Goal: Check status: Check status

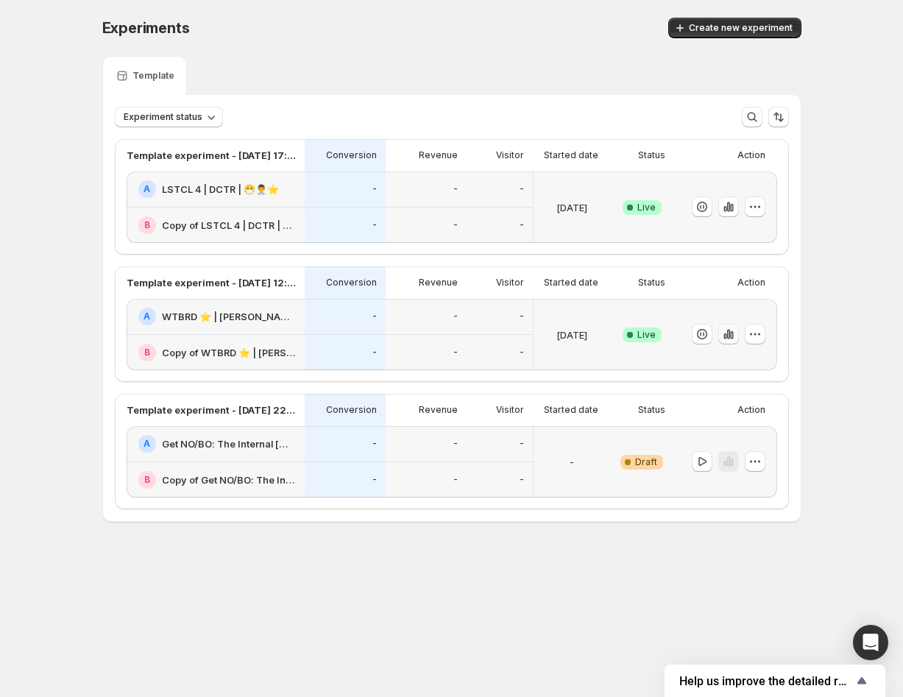
click at [735, 339] on icon "button" at bounding box center [728, 334] width 15 height 15
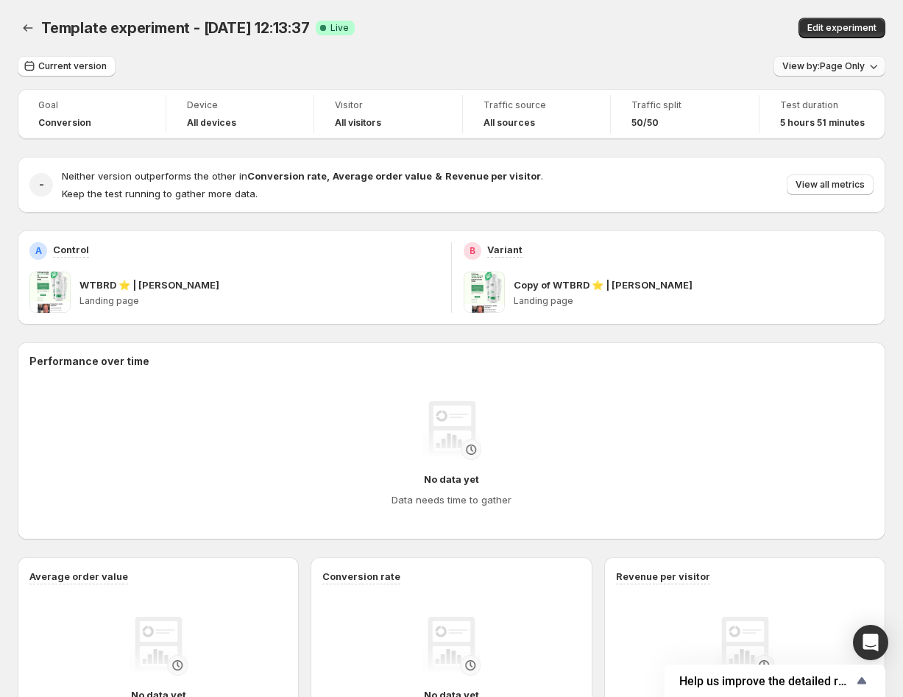
click at [846, 67] on span "View by: Page Only" at bounding box center [823, 66] width 82 height 12
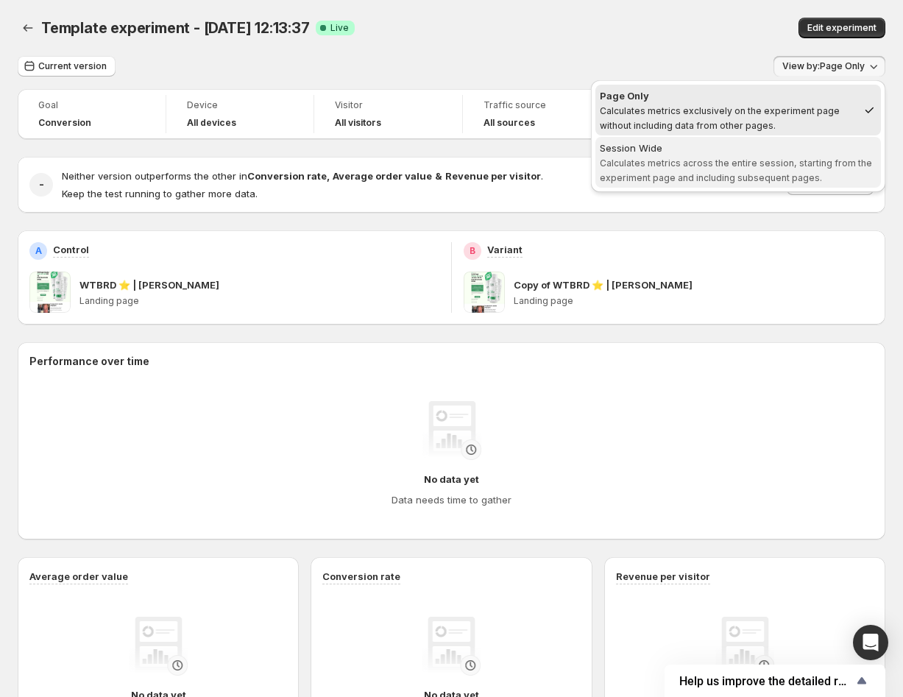
click at [676, 152] on div "Session Wide" at bounding box center [738, 148] width 277 height 15
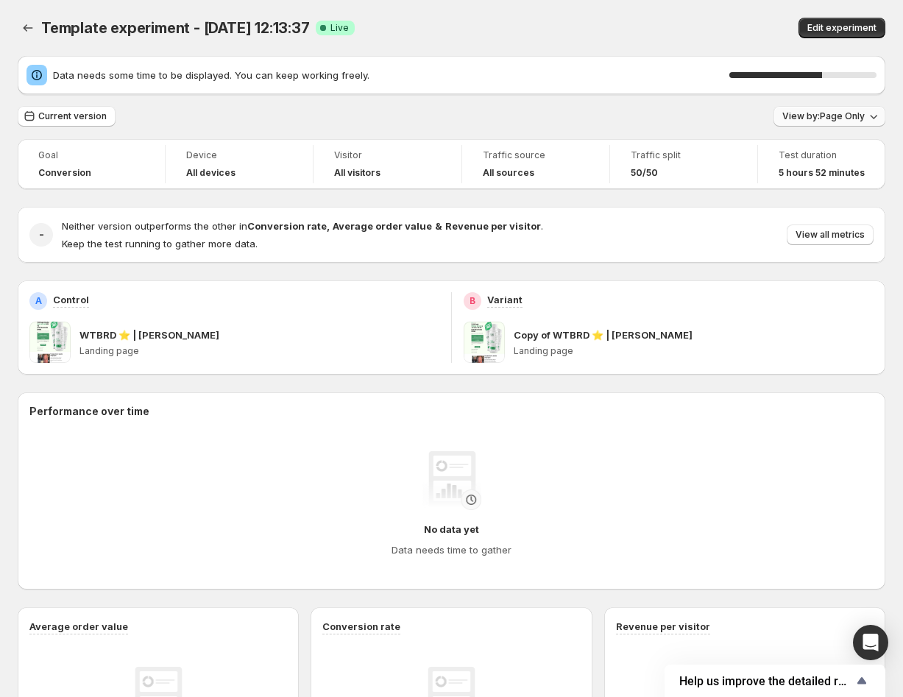
click at [801, 114] on span "View by: Page Only" at bounding box center [823, 116] width 82 height 12
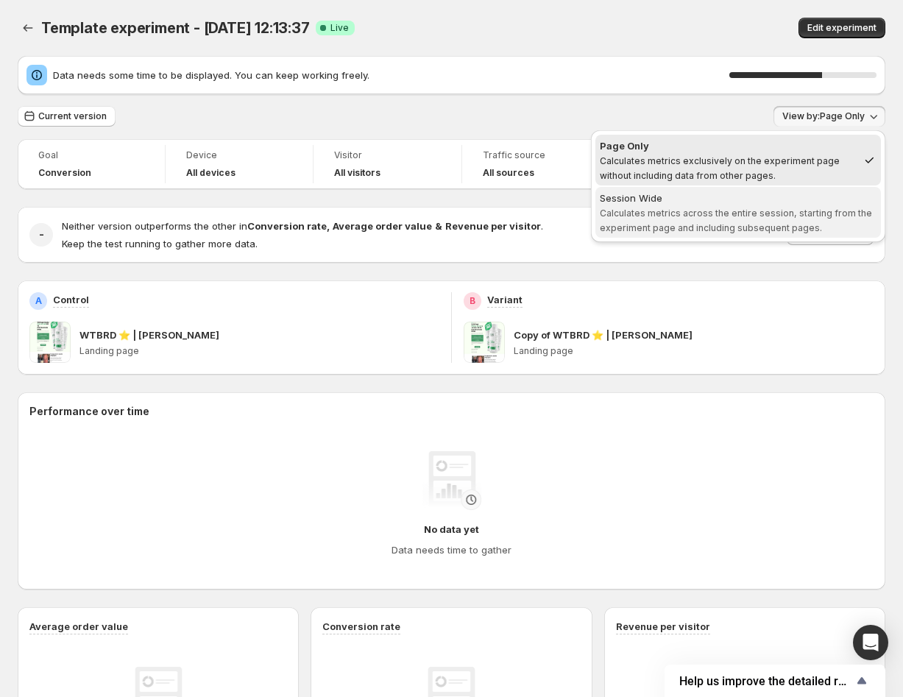
click at [755, 192] on div "Session Wide" at bounding box center [738, 198] width 277 height 15
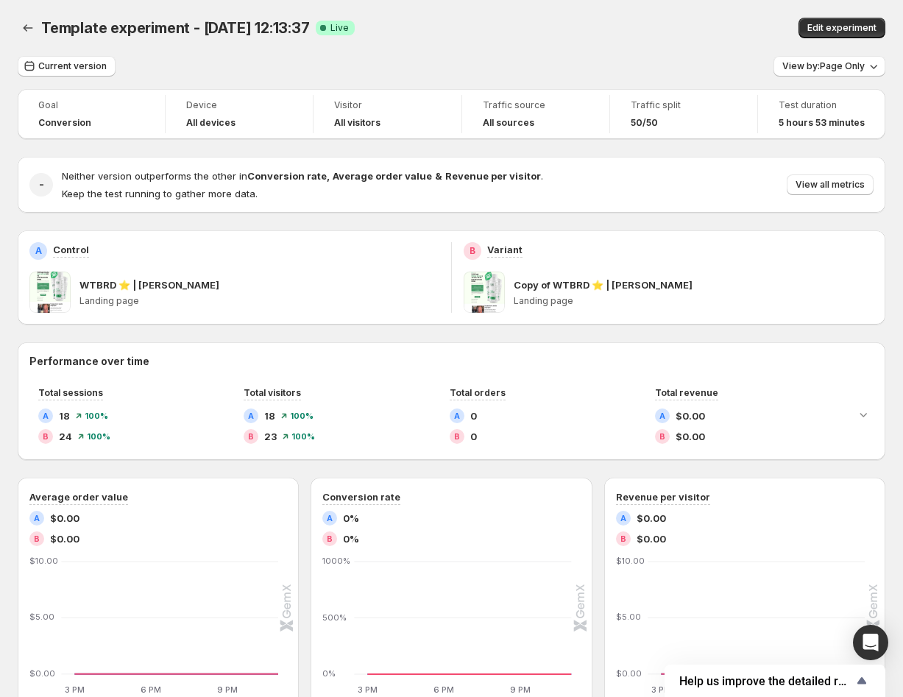
click at [809, 79] on div "Current version View by: Page Only Goal Conversion Device All devices Visitor A…" at bounding box center [452, 550] width 868 height 988
click at [805, 66] on span "View by: Page Only" at bounding box center [823, 66] width 82 height 12
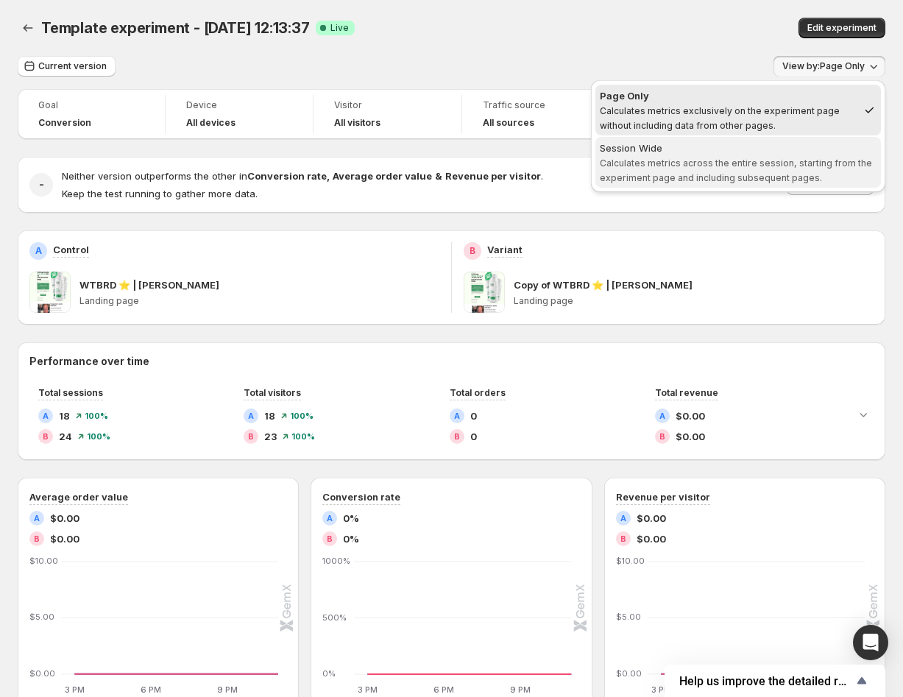
click at [674, 152] on div "Session Wide" at bounding box center [738, 148] width 277 height 15
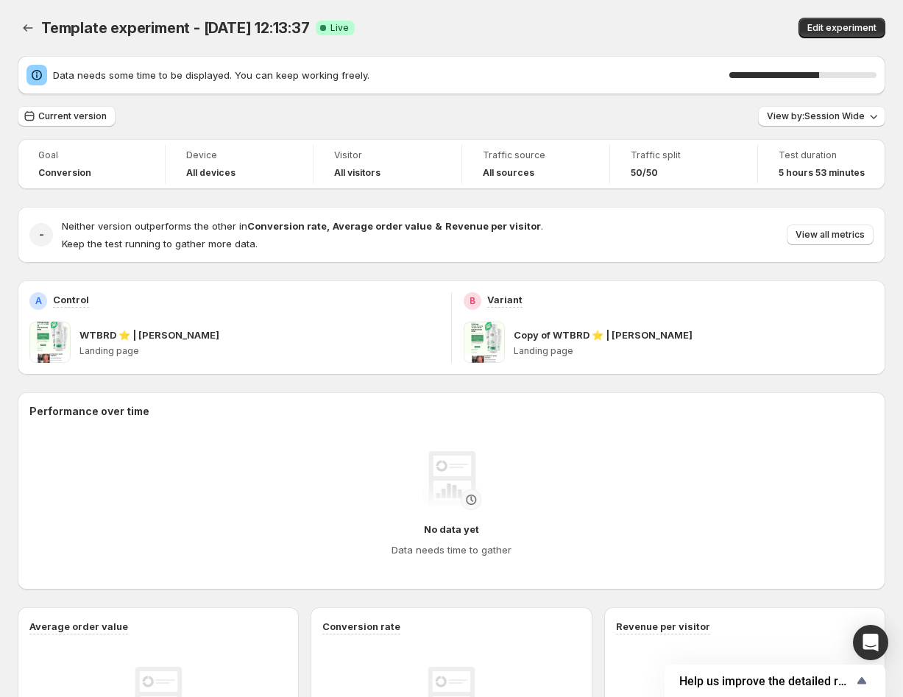
scroll to position [63, 0]
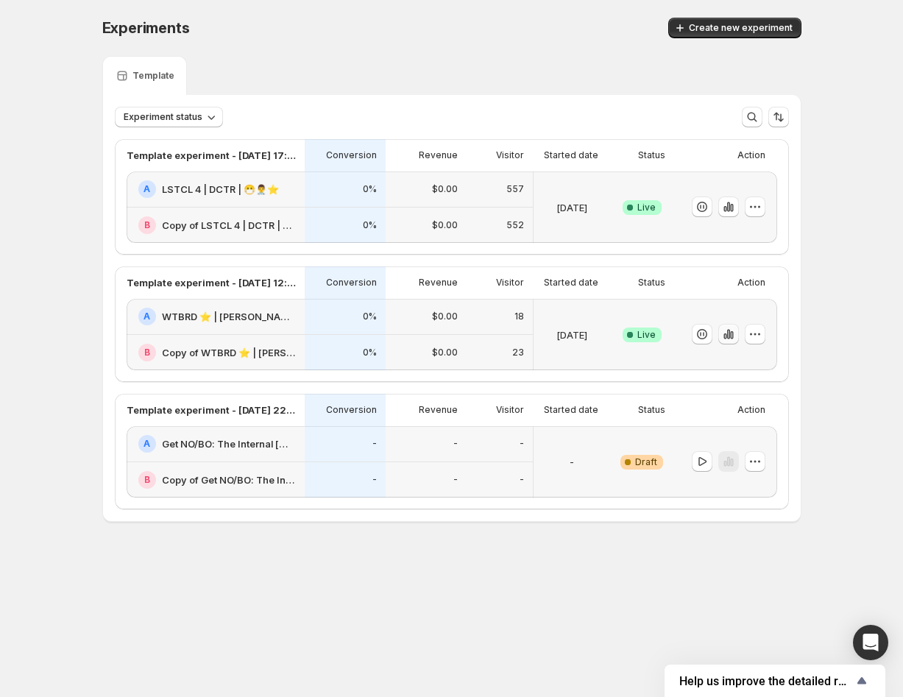
click at [731, 333] on icon "button" at bounding box center [731, 335] width 3 height 8
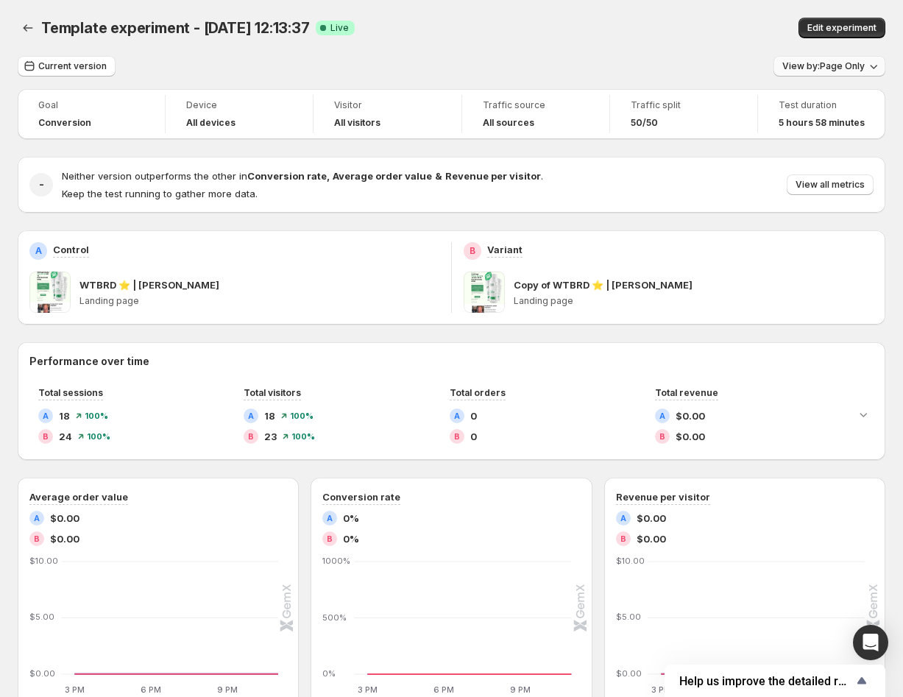
click at [823, 74] on button "View by: Page Only" at bounding box center [829, 66] width 112 height 21
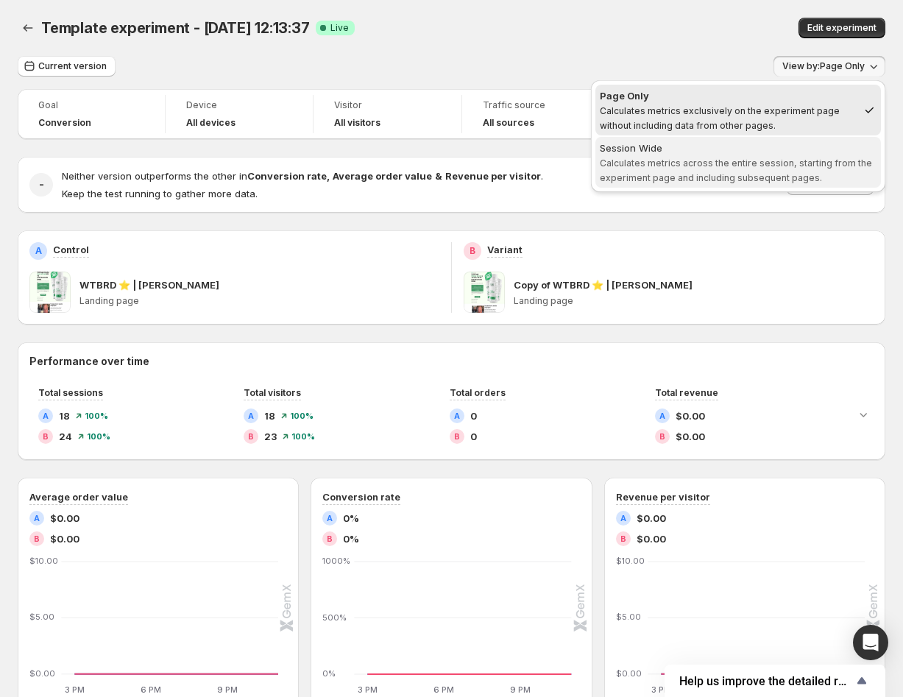
click at [776, 152] on div "Session Wide" at bounding box center [738, 148] width 277 height 15
